Goal: Information Seeking & Learning: Learn about a topic

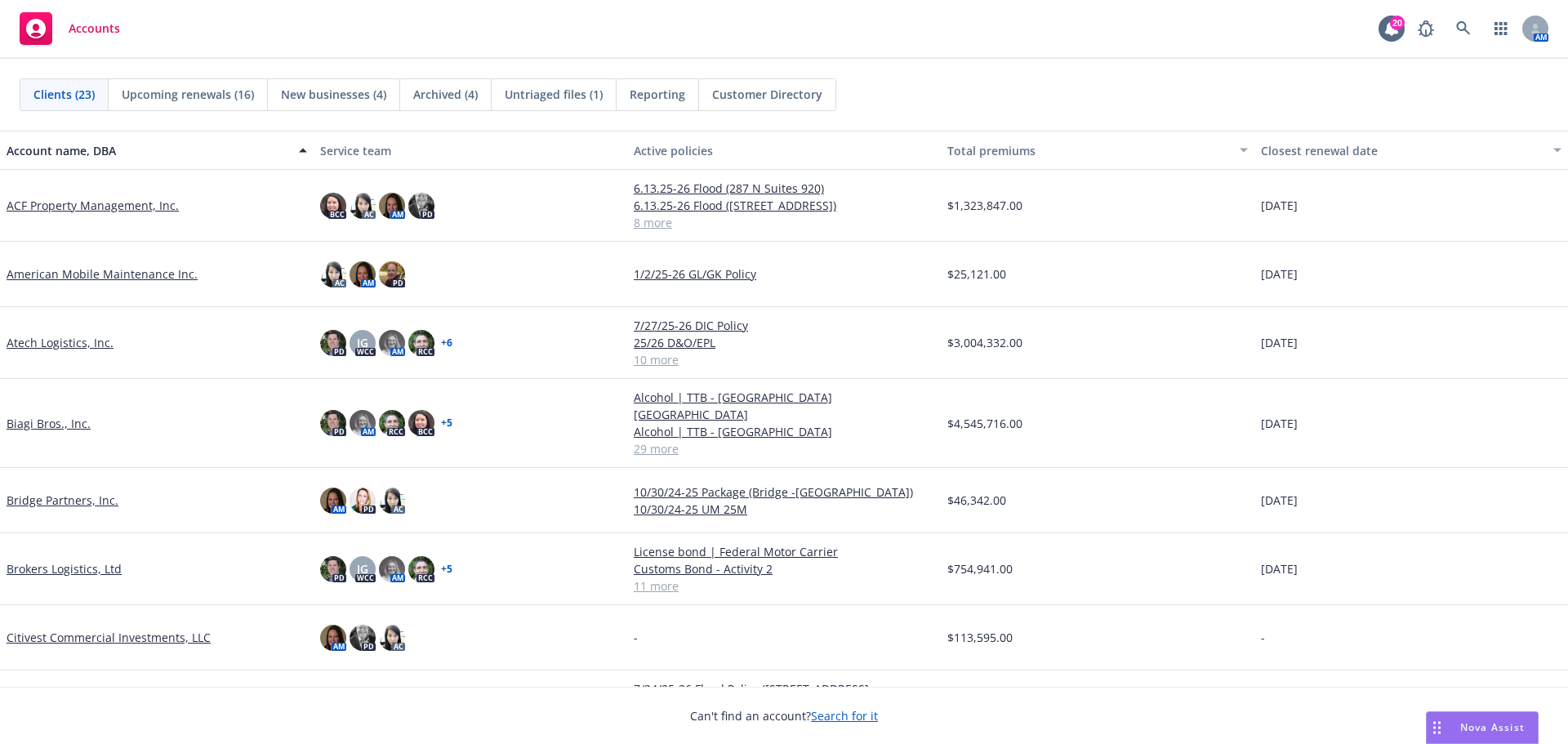
click at [63, 422] on link "Biagi Bros., Inc." at bounding box center [48, 423] width 84 height 17
